Goal: Task Accomplishment & Management: Manage account settings

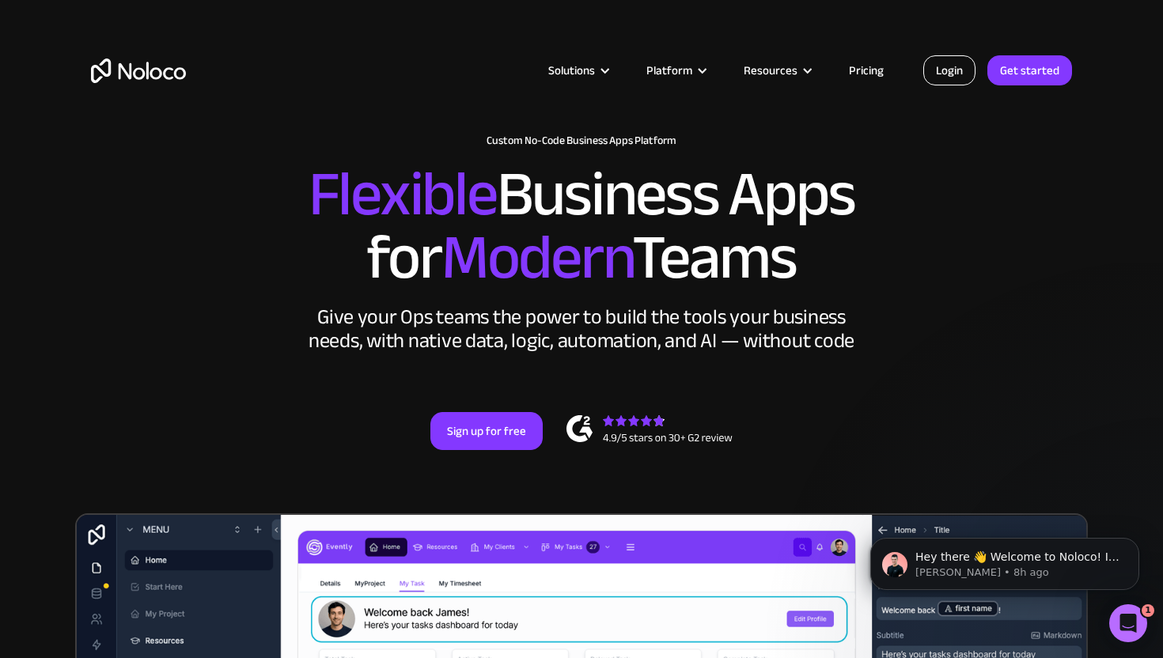
click at [945, 70] on link "Login" at bounding box center [949, 70] width 52 height 30
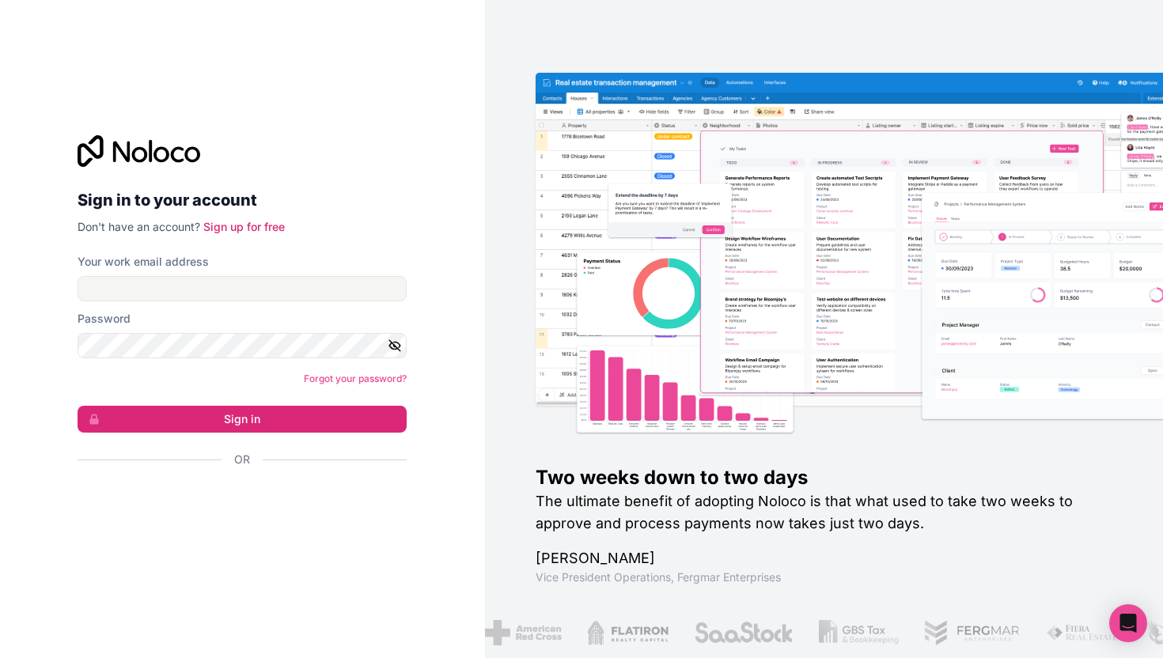
click at [116, 303] on form "Your work email address Password Forgot your password? Sign in Or" at bounding box center [242, 388] width 329 height 269
click at [123, 293] on input "Your work email address" at bounding box center [242, 288] width 329 height 25
type input "[PERSON_NAME][EMAIL_ADDRESS][PERSON_NAME][DOMAIN_NAME]"
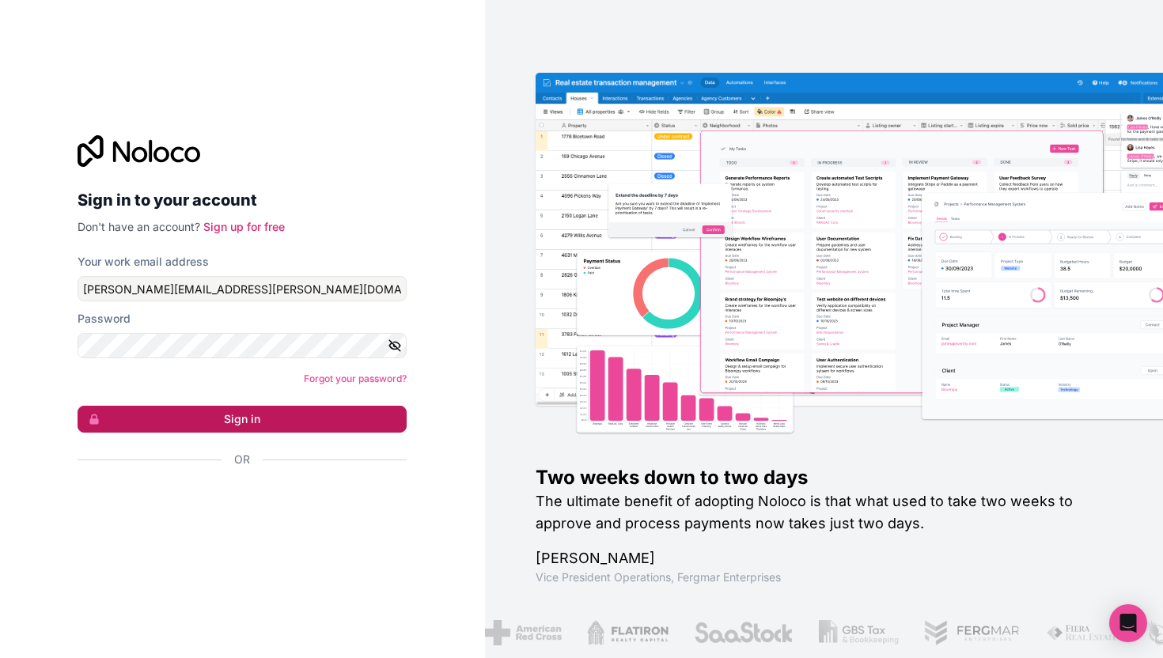
click at [241, 423] on button "Sign in" at bounding box center [242, 419] width 329 height 27
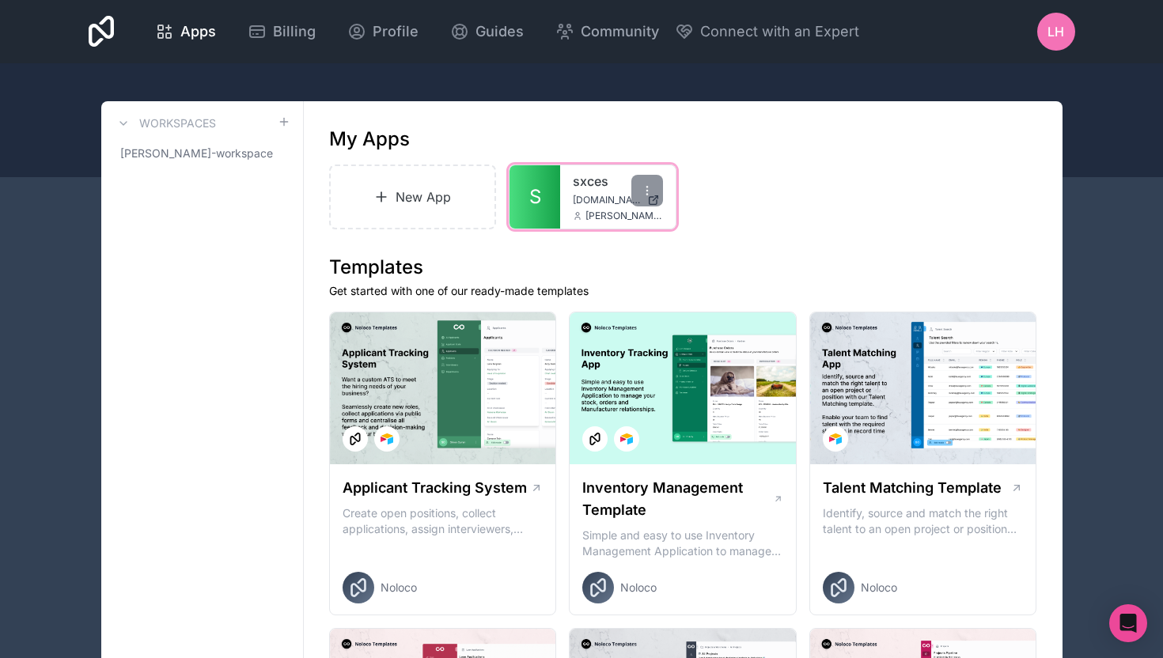
click at [569, 188] on div "sxces [DOMAIN_NAME] [PERSON_NAME][DOMAIN_NAME][EMAIL_ADDRESS][PERSON_NAME][DOMA…" at bounding box center [617, 196] width 115 height 63
click at [536, 194] on span "S" at bounding box center [535, 196] width 12 height 25
